Goal: Entertainment & Leisure: Consume media (video, audio)

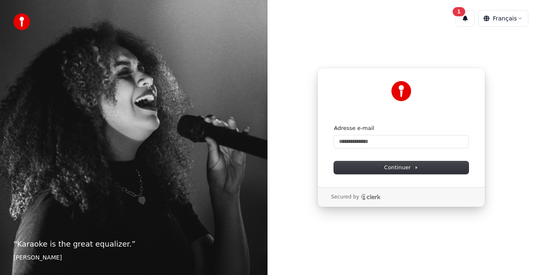
drag, startPoint x: 0, startPoint y: 0, endPoint x: 184, endPoint y: 54, distance: 191.8
click at [184, 54] on div "“ Karaoke is the great equalizer. ” [PERSON_NAME]" at bounding box center [134, 137] width 268 height 275
click at [382, 146] on input "Adresse e-mail" at bounding box center [401, 142] width 135 height 13
click at [402, 168] on span "Continuer" at bounding box center [401, 168] width 34 height 8
type input "**********"
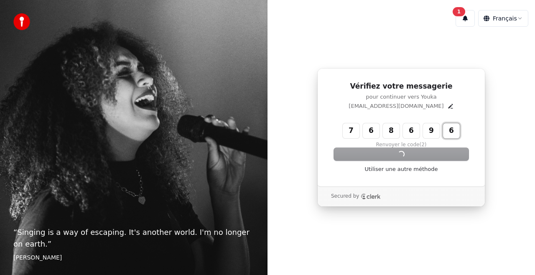
type input "******"
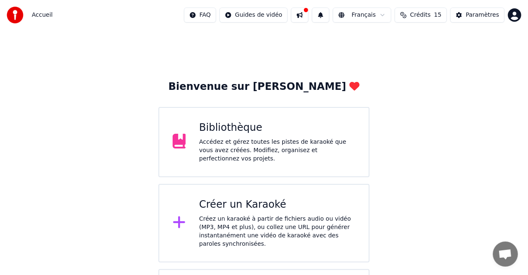
click at [267, 154] on div "Accédez et gérez toutes les pistes de karaoké que vous avez créées. Modifiez, o…" at bounding box center [277, 150] width 156 height 25
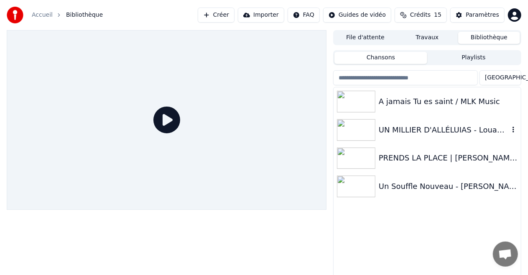
click at [363, 130] on img at bounding box center [356, 130] width 38 height 22
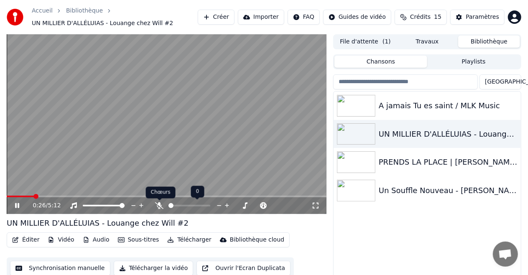
click at [158, 205] on icon at bounding box center [159, 205] width 8 height 7
click at [256, 124] on video at bounding box center [167, 124] width 320 height 180
click at [16, 207] on icon at bounding box center [17, 206] width 5 height 6
click at [365, 133] on img at bounding box center [356, 134] width 38 height 22
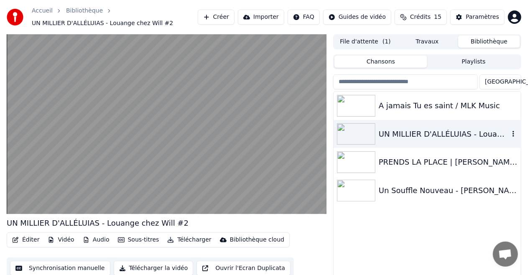
click at [365, 133] on img at bounding box center [356, 134] width 38 height 22
click at [364, 133] on img at bounding box center [356, 134] width 38 height 22
click at [365, 133] on img at bounding box center [356, 134] width 38 height 22
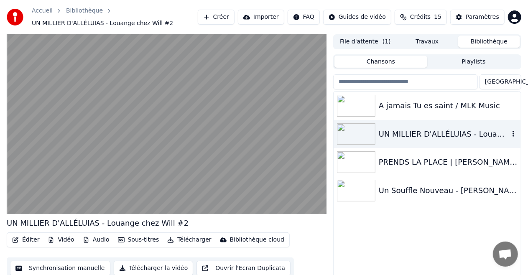
click at [365, 133] on img at bounding box center [356, 134] width 38 height 22
drag, startPoint x: 451, startPoint y: 124, endPoint x: 451, endPoint y: 133, distance: 9.2
click at [451, 133] on div "UN MILLIER D'ALLÉLUIAS - Louange chez Will #2" at bounding box center [427, 134] width 187 height 28
click at [358, 162] on img at bounding box center [356, 162] width 38 height 22
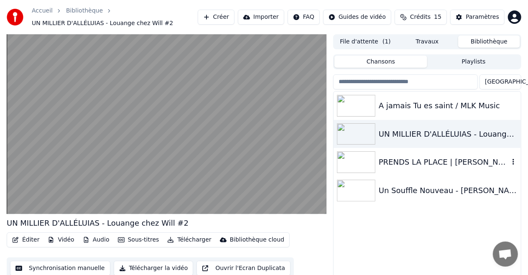
click at [358, 162] on img at bounding box center [356, 162] width 38 height 22
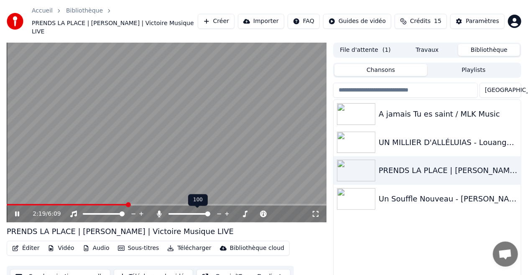
click at [197, 215] on div at bounding box center [197, 214] width 67 height 8
click at [197, 215] on span at bounding box center [190, 214] width 42 height 2
click at [197, 215] on span at bounding box center [196, 214] width 5 height 5
click at [192, 215] on span at bounding box center [183, 214] width 29 height 2
click at [189, 215] on span at bounding box center [191, 214] width 5 height 5
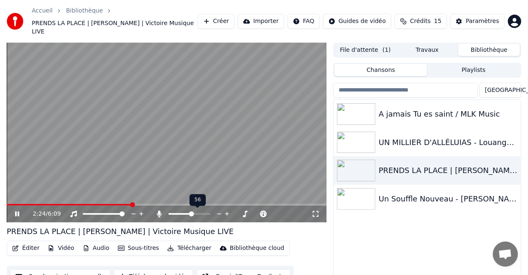
click at [189, 215] on span at bounding box center [191, 214] width 5 height 5
click at [185, 215] on div at bounding box center [197, 214] width 67 height 8
click at [184, 214] on span at bounding box center [177, 214] width 16 height 2
click at [182, 214] on span at bounding box center [177, 214] width 16 height 2
click at [179, 215] on span at bounding box center [174, 214] width 11 height 2
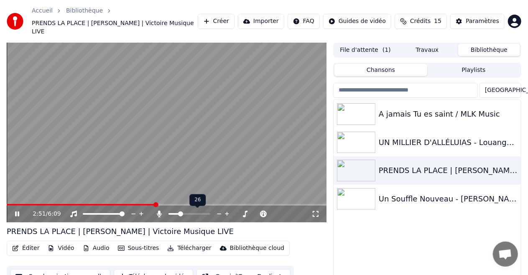
click at [178, 215] on span at bounding box center [174, 214] width 11 height 2
click at [178, 215] on span at bounding box center [179, 214] width 5 height 5
click at [176, 215] on span at bounding box center [172, 214] width 7 height 2
drag, startPoint x: 166, startPoint y: 217, endPoint x: 171, endPoint y: 214, distance: 5.8
click at [171, 214] on div at bounding box center [197, 214] width 67 height 8
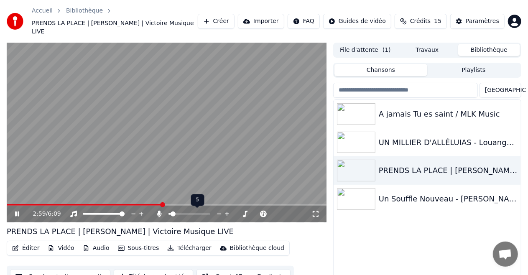
click at [171, 214] on span at bounding box center [170, 214] width 2 height 2
click at [171, 214] on span at bounding box center [173, 214] width 5 height 5
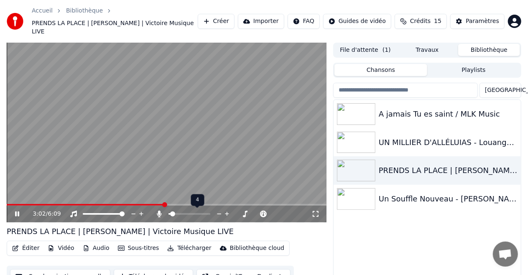
click at [170, 214] on span at bounding box center [172, 214] width 5 height 5
click at [177, 214] on span at bounding box center [190, 214] width 42 height 2
click at [359, 194] on img at bounding box center [356, 199] width 38 height 22
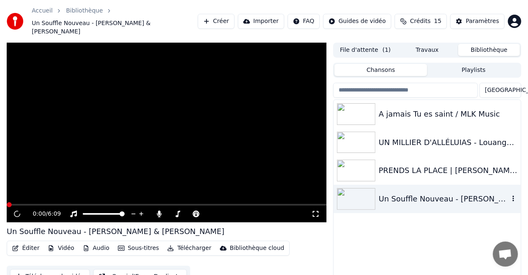
click at [359, 194] on img at bounding box center [356, 199] width 38 height 22
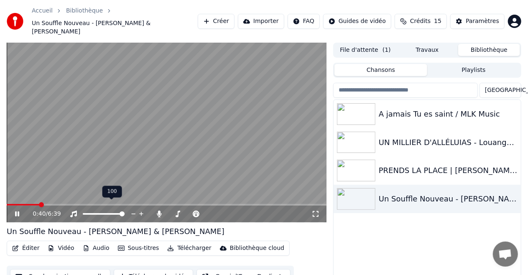
click at [141, 212] on icon at bounding box center [141, 214] width 4 height 4
click at [264, 212] on icon at bounding box center [264, 214] width 4 height 4
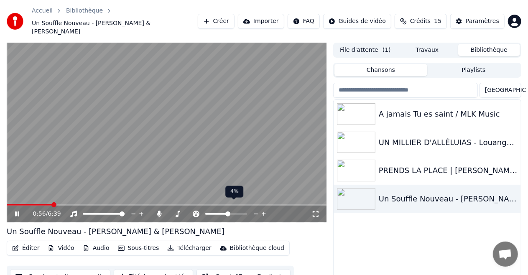
click at [264, 212] on icon at bounding box center [264, 214] width 4 height 4
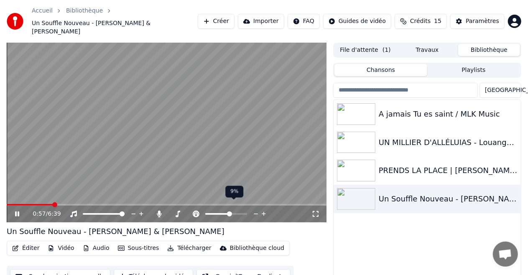
click at [264, 212] on icon at bounding box center [264, 214] width 4 height 4
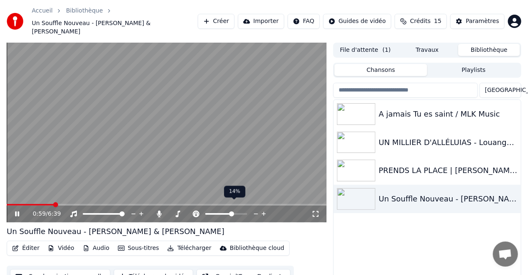
click at [264, 212] on icon at bounding box center [264, 214] width 4 height 4
click at [255, 210] on icon at bounding box center [256, 214] width 8 height 8
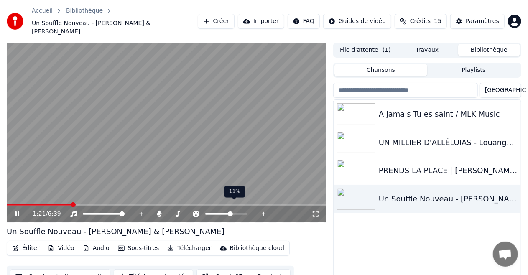
click at [255, 210] on icon at bounding box center [256, 214] width 8 height 8
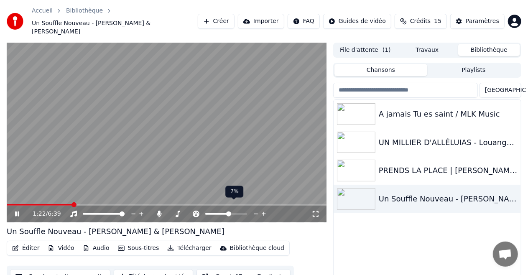
click at [255, 210] on icon at bounding box center [256, 214] width 8 height 8
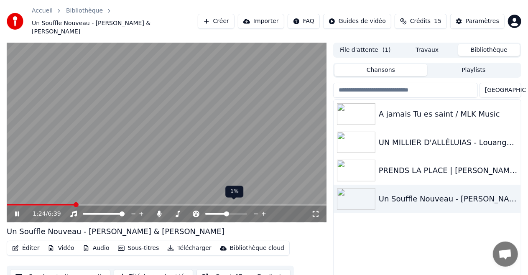
click at [255, 210] on icon at bounding box center [256, 214] width 8 height 8
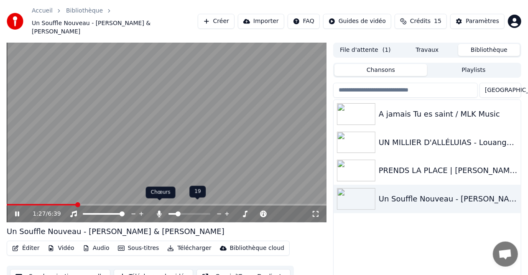
click at [159, 211] on icon at bounding box center [159, 214] width 5 height 7
click at [177, 210] on div at bounding box center [197, 214] width 67 height 8
click at [160, 211] on icon at bounding box center [159, 214] width 8 height 7
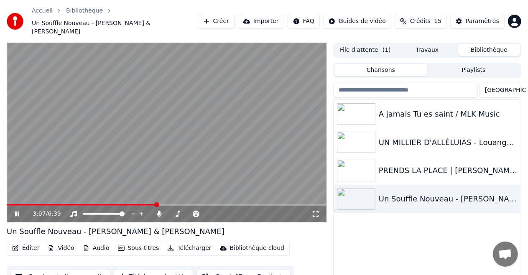
click at [18, 212] on icon at bounding box center [17, 214] width 4 height 5
